Goal: Ask a question

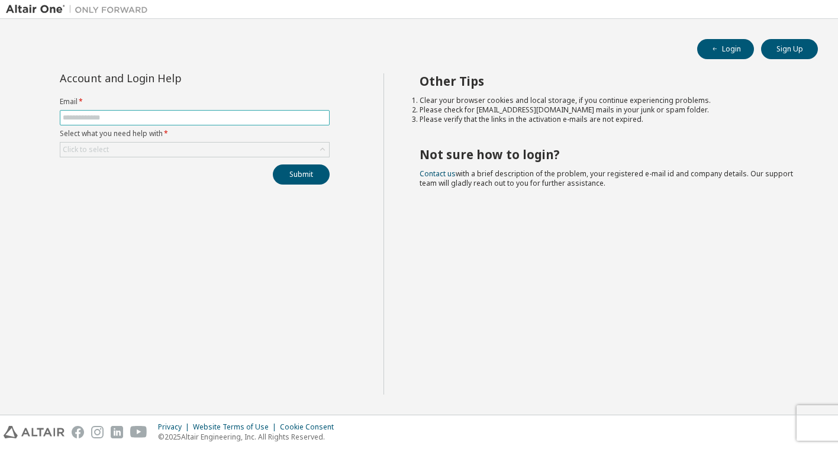
click at [238, 121] on input "text" at bounding box center [195, 117] width 264 height 9
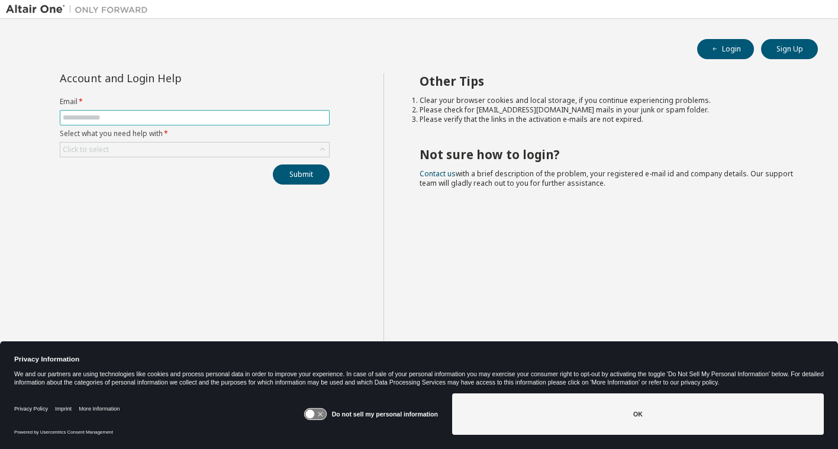
click at [238, 121] on input "text" at bounding box center [195, 117] width 264 height 9
type input "**********"
click at [293, 171] on button "Submit" at bounding box center [301, 174] width 57 height 20
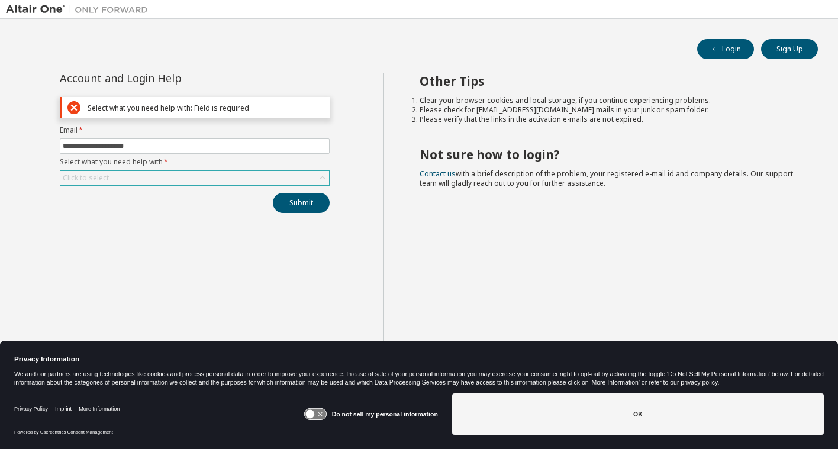
click at [272, 176] on div "Click to select" at bounding box center [194, 178] width 269 height 14
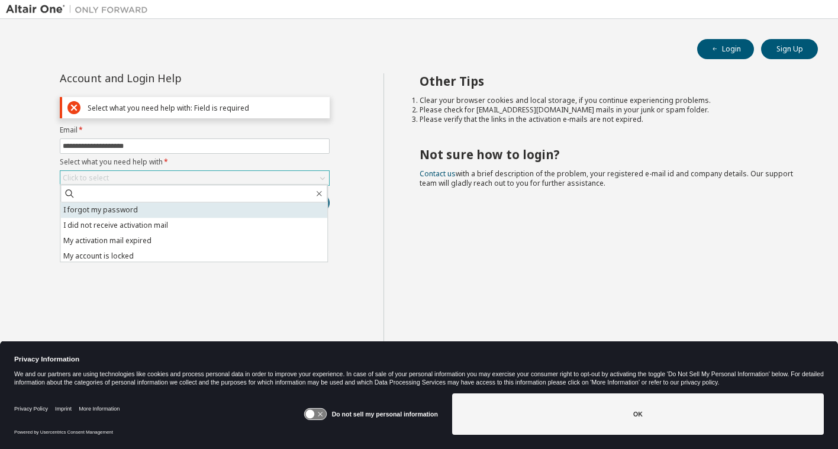
click at [159, 211] on li "I forgot my password" at bounding box center [193, 209] width 267 height 15
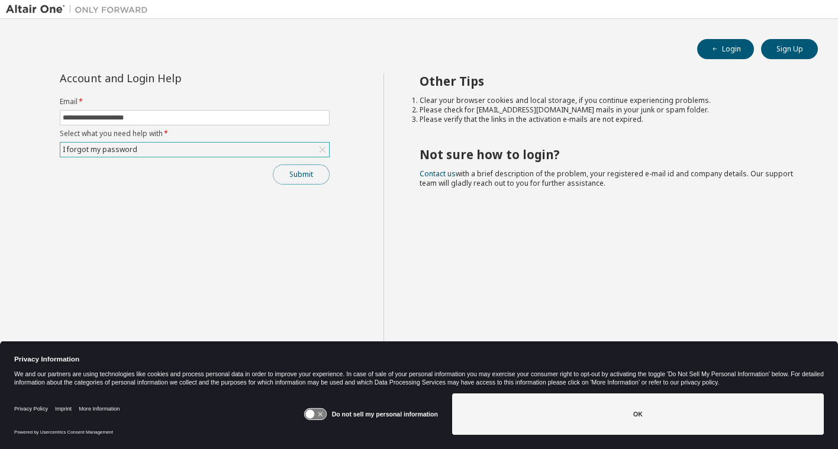
click at [291, 177] on button "Submit" at bounding box center [301, 174] width 57 height 20
click at [304, 174] on button "Submit" at bounding box center [301, 174] width 57 height 20
